Goal: Find specific page/section: Find specific page/section

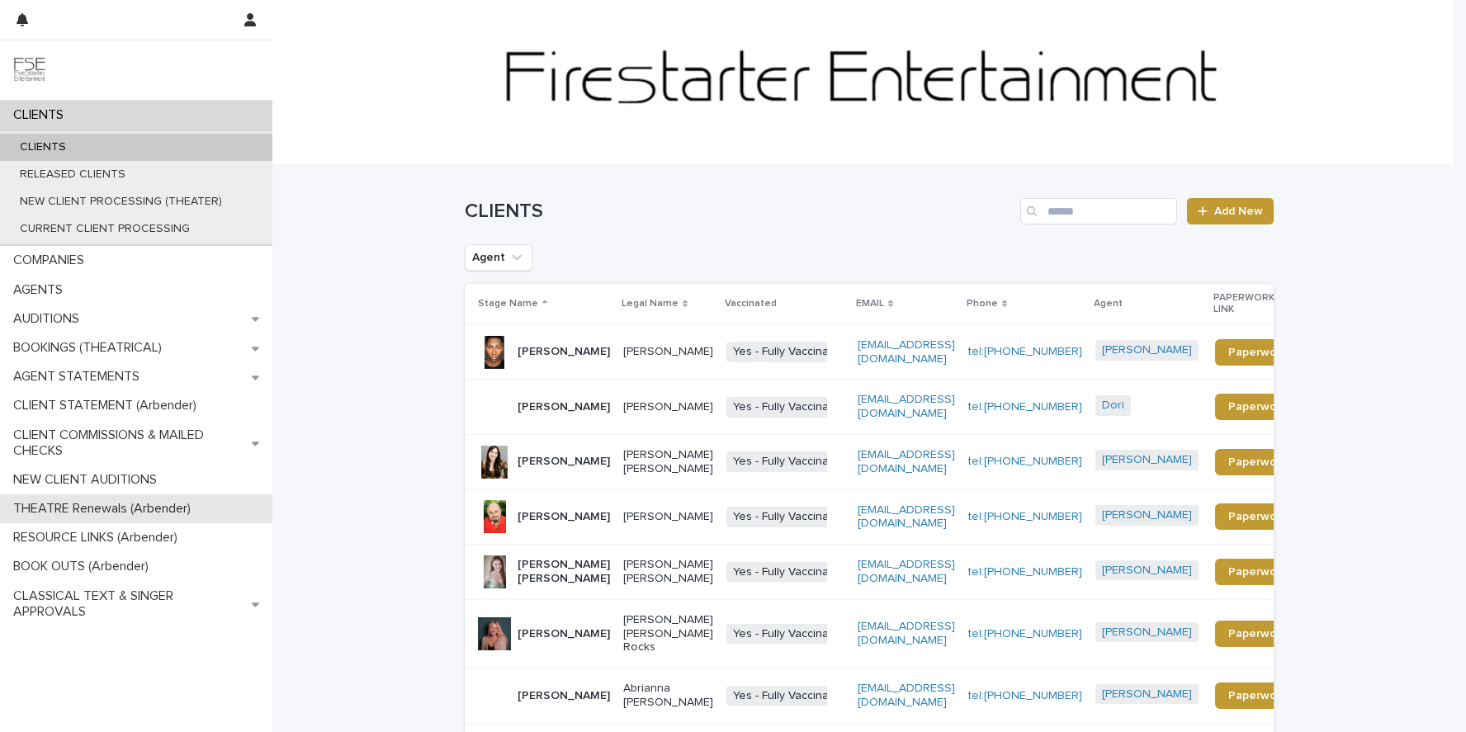
click at [77, 511] on p "THEATRE Renewals (Arbender)" at bounding box center [105, 509] width 197 height 16
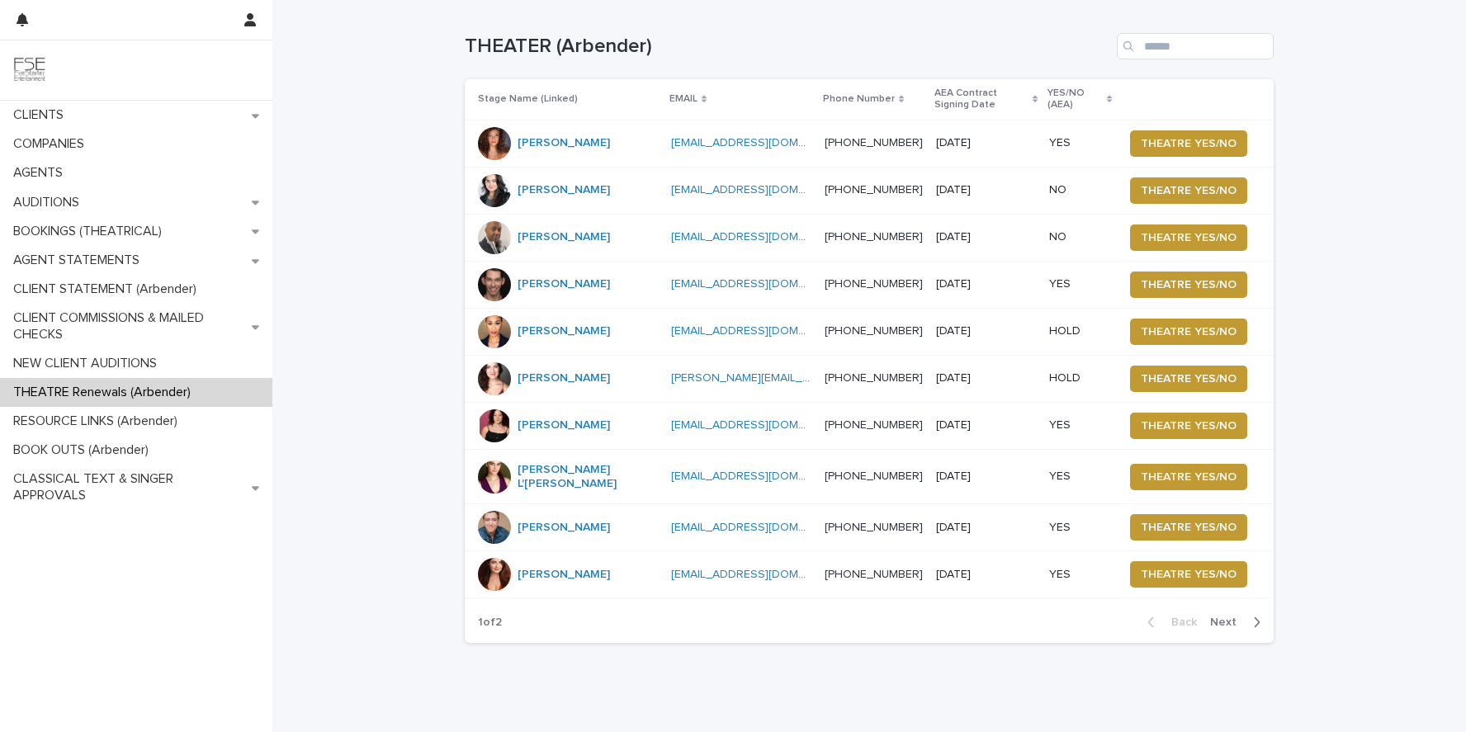
click at [1221, 617] on span "Next" at bounding box center [1228, 623] width 36 height 12
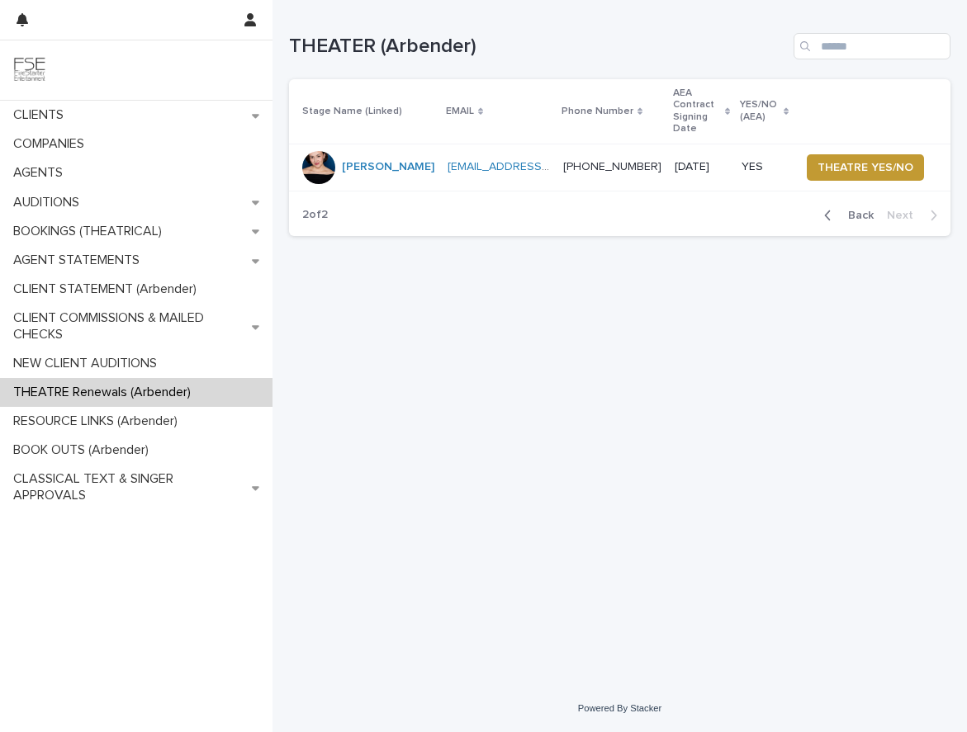
click at [854, 210] on span "Back" at bounding box center [855, 216] width 35 height 12
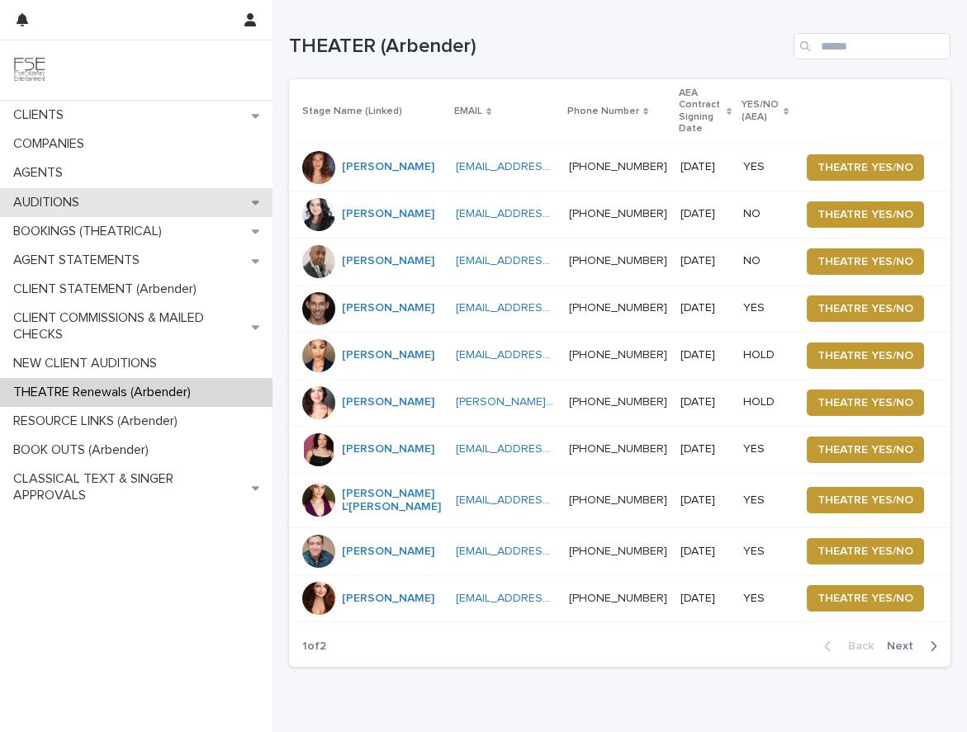
click at [46, 202] on p "AUDITIONS" at bounding box center [50, 203] width 86 height 16
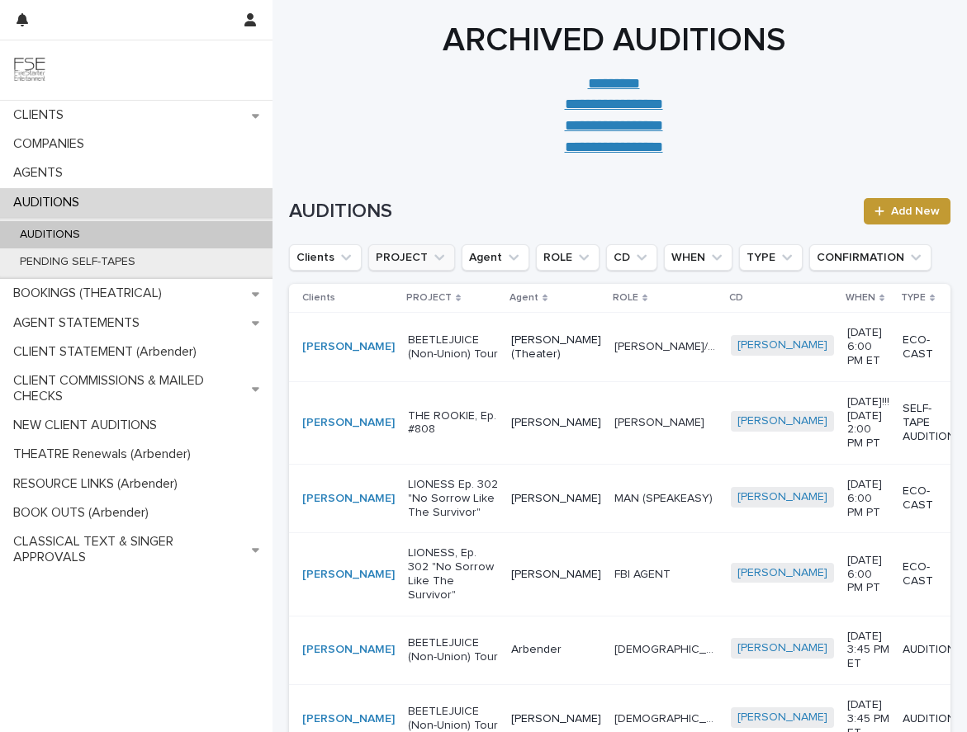
click at [423, 258] on button "PROJECT" at bounding box center [411, 257] width 87 height 26
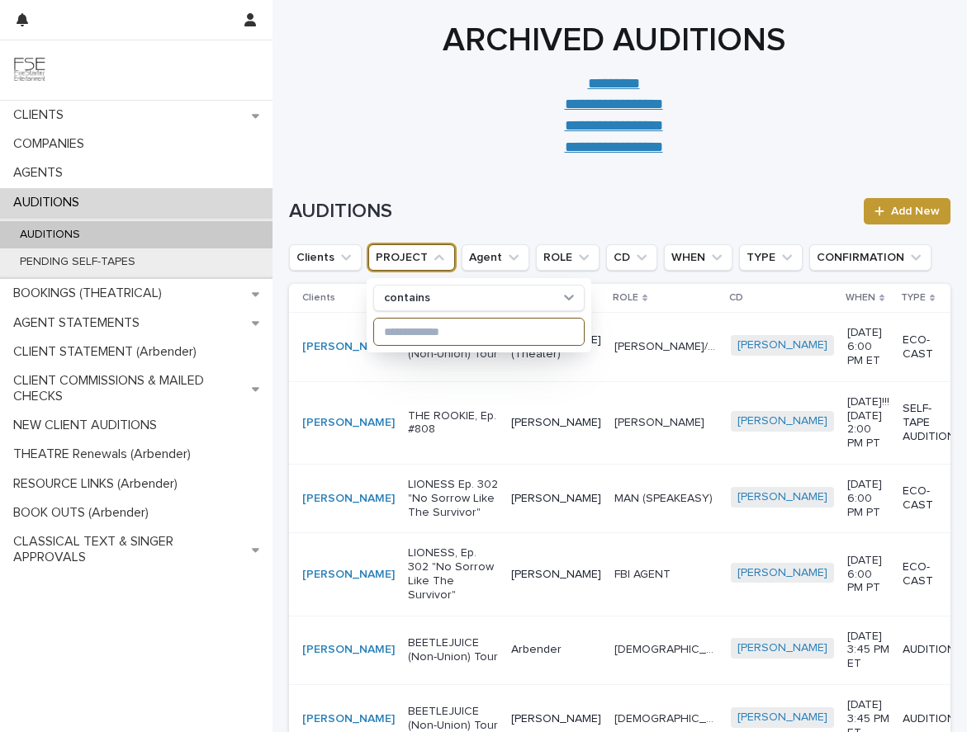
click at [426, 331] on input at bounding box center [479, 332] width 210 height 26
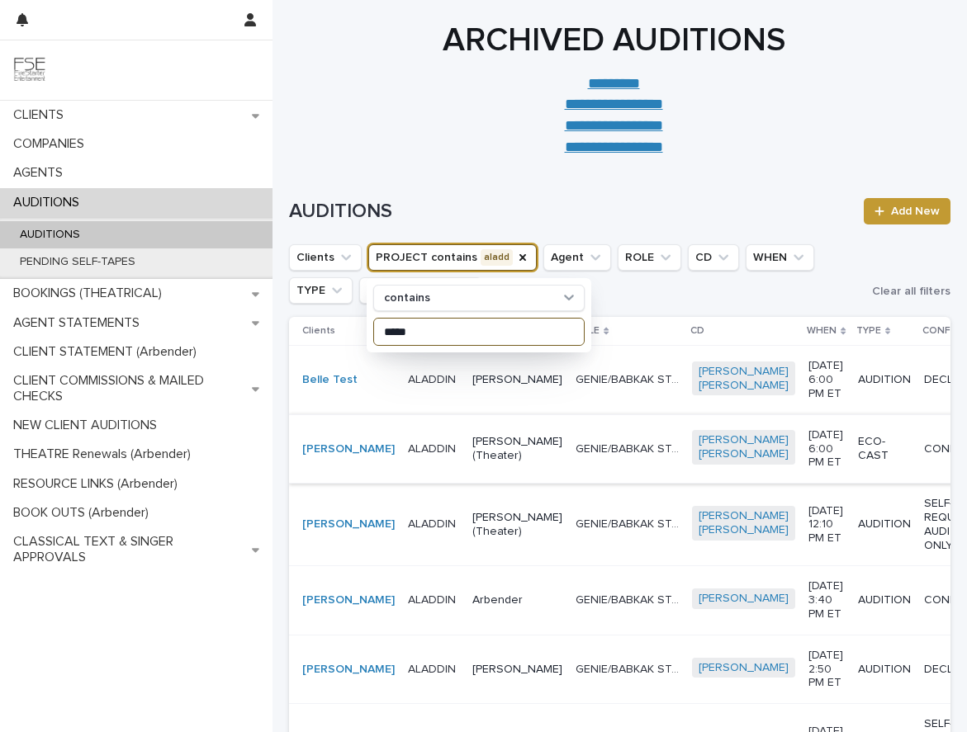
type input "*****"
click at [569, 483] on td "GENIE/BABKAK STANDBY GENIE/BABKAK STANDBY" at bounding box center [627, 448] width 116 height 69
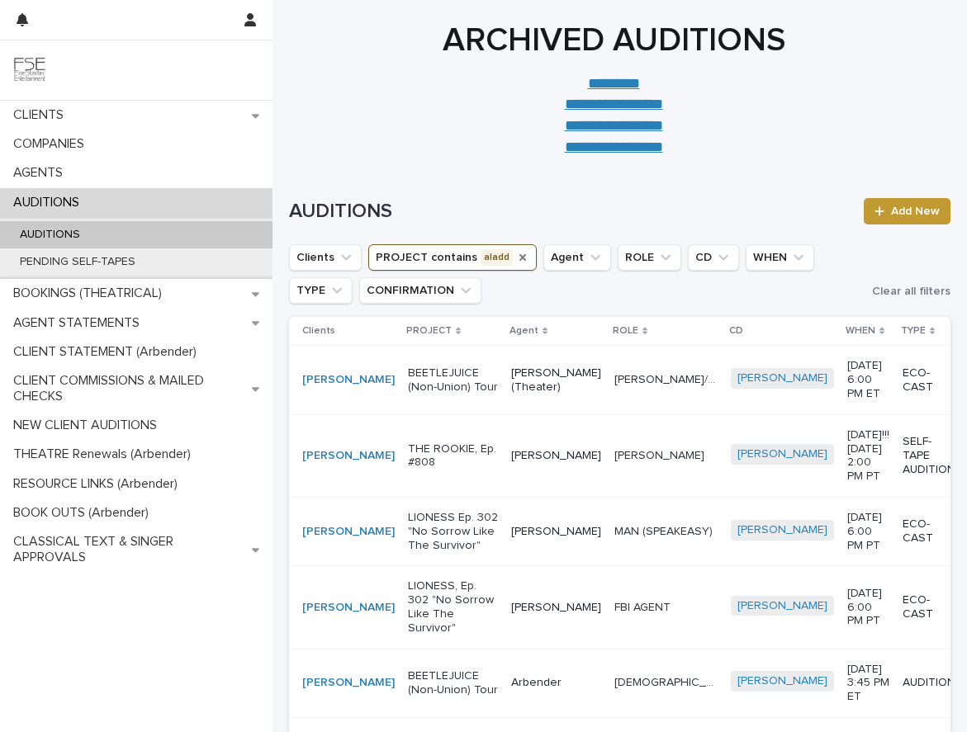
click at [519, 255] on icon "PROJECT" at bounding box center [522, 257] width 7 height 7
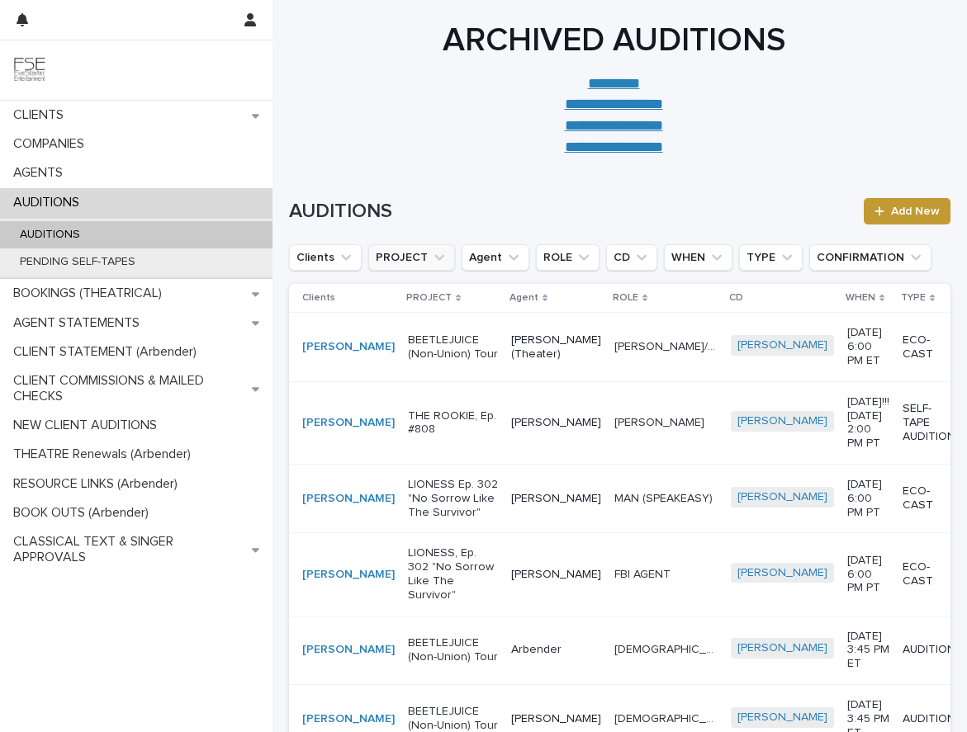
click at [438, 258] on icon "PROJECT" at bounding box center [439, 258] width 10 height 6
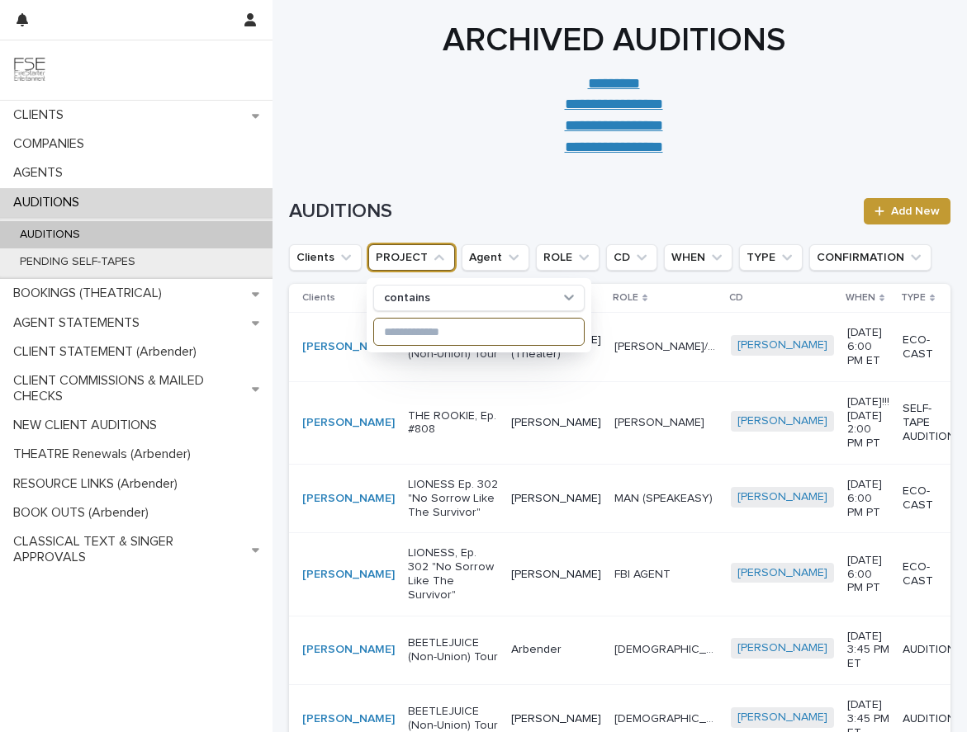
click at [423, 337] on input at bounding box center [479, 332] width 210 height 26
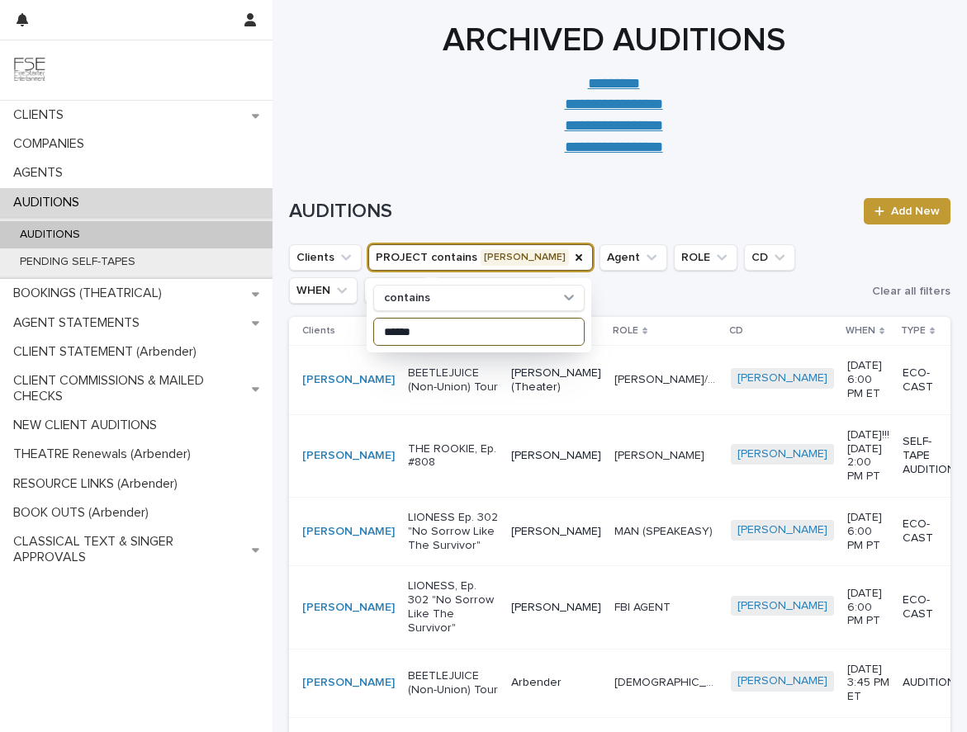
type input "******"
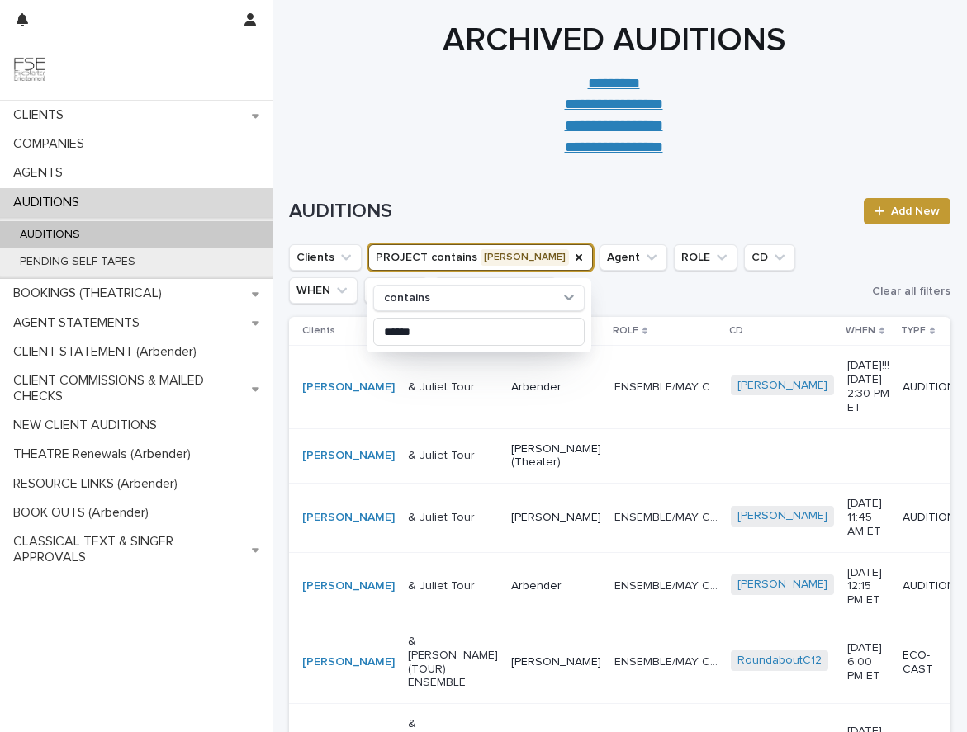
click at [511, 401] on div "Arbender" at bounding box center [556, 387] width 90 height 27
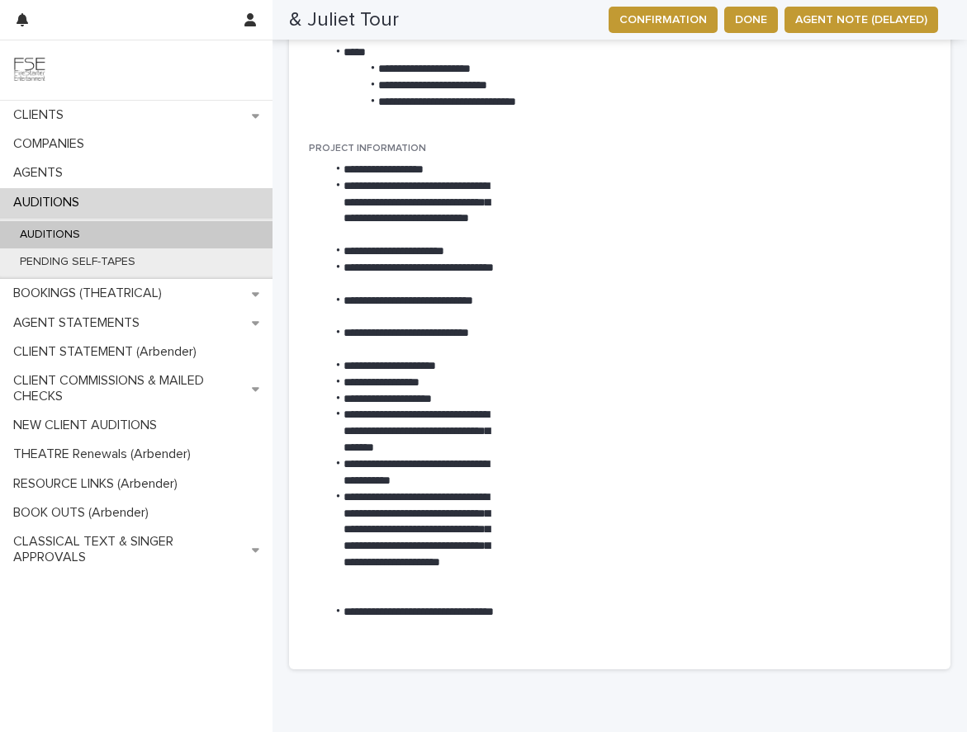
scroll to position [1255, 0]
